Goal: Task Accomplishment & Management: Use online tool/utility

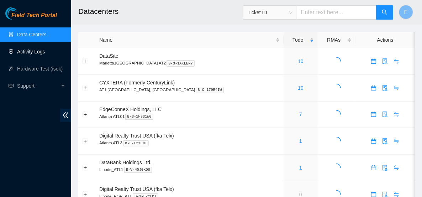
click at [41, 51] on link "Activity Logs" at bounding box center [31, 52] width 28 height 6
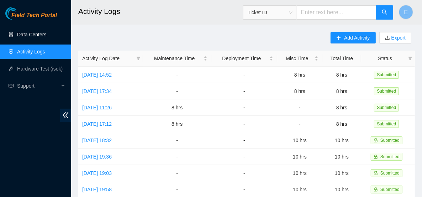
click at [46, 35] on link "Data Centers" at bounding box center [31, 35] width 29 height 6
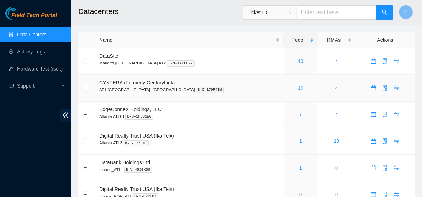
click at [298, 88] on link "10" at bounding box center [301, 88] width 6 height 6
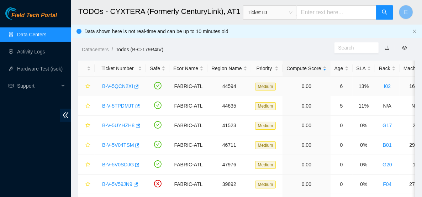
click at [113, 85] on link "B-V-5QCN2XI" at bounding box center [117, 86] width 31 height 6
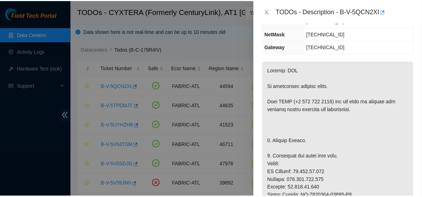
scroll to position [101, 0]
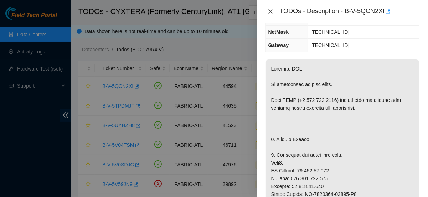
click at [271, 12] on icon "close" at bounding box center [270, 11] width 4 height 4
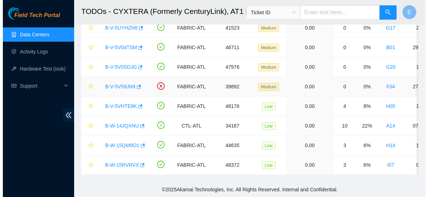
scroll to position [101, 0]
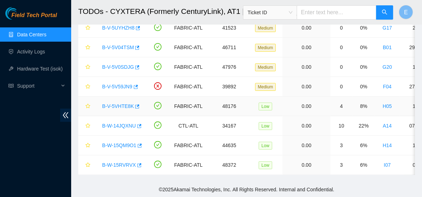
click at [119, 103] on link "B-V-5VHTE8K" at bounding box center [118, 106] width 32 height 6
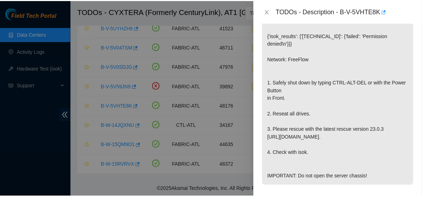
scroll to position [174, 0]
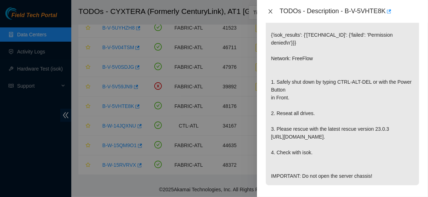
click at [271, 12] on icon "close" at bounding box center [270, 12] width 6 height 6
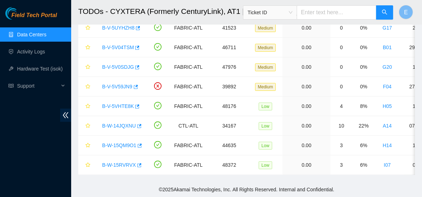
scroll to position [161, 0]
click at [22, 122] on div "Field Tech Portal Data Centers Activity Logs Hardware Test (isok) Support" at bounding box center [35, 102] width 71 height 190
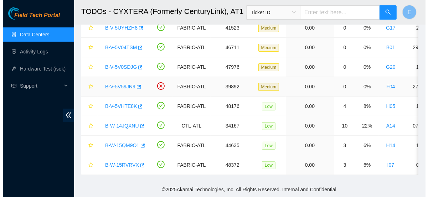
scroll to position [0, 0]
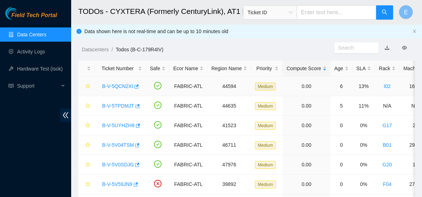
click at [121, 84] on link "B-V-5QCN2XI" at bounding box center [117, 86] width 31 height 6
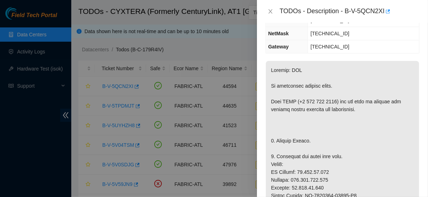
scroll to position [100, 0]
drag, startPoint x: 333, startPoint y: 98, endPoint x: 360, endPoint y: 108, distance: 29.2
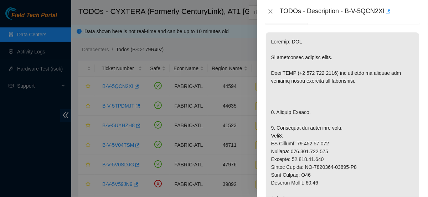
scroll to position [129, 0]
